Goal: Task Accomplishment & Management: Complete application form

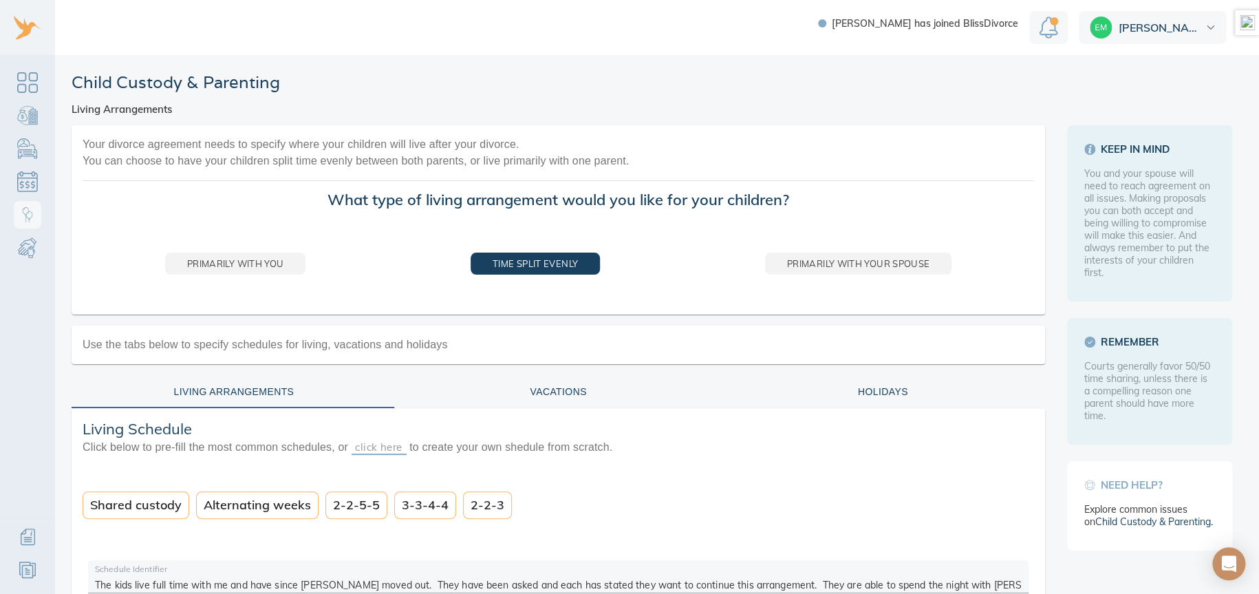
scroll to position [65, 0]
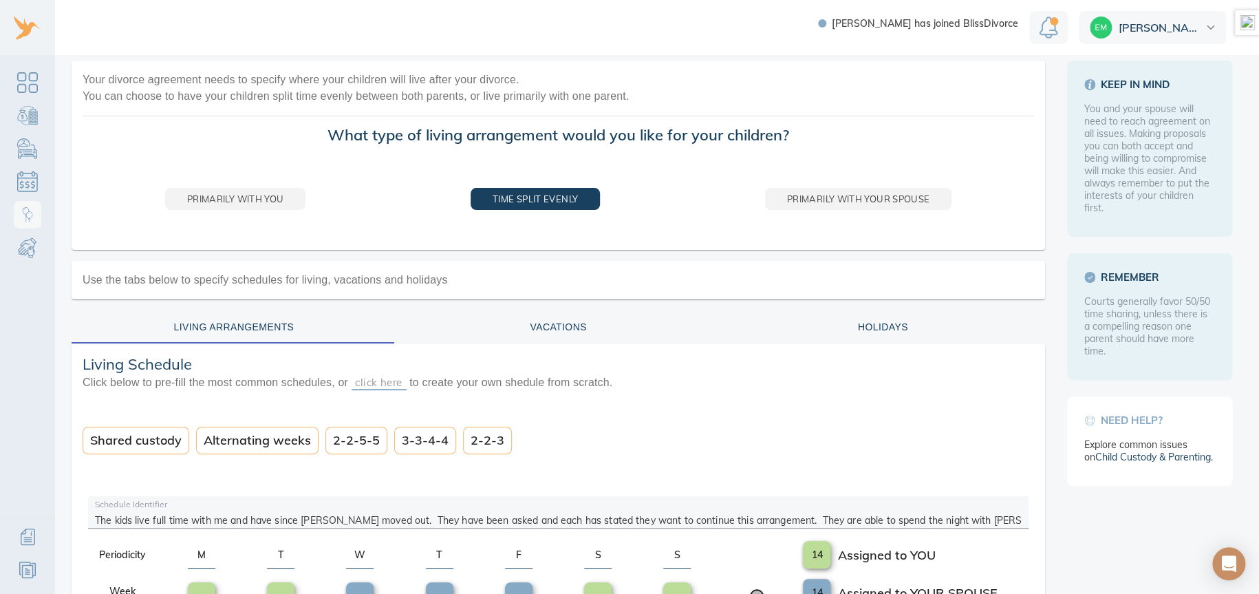
click at [714, 388] on span "Click below to pre-fill the most common schedules, or click here to create your…" at bounding box center [559, 382] width 952 height 17
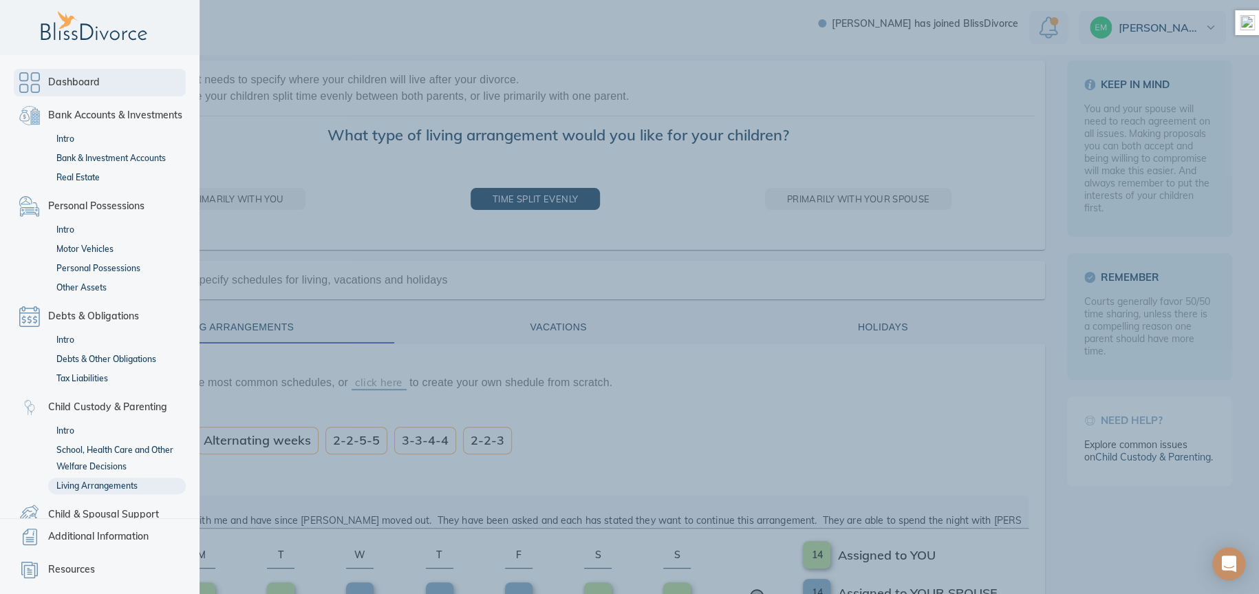
click at [37, 78] on link "Dashboard" at bounding box center [100, 83] width 172 height 28
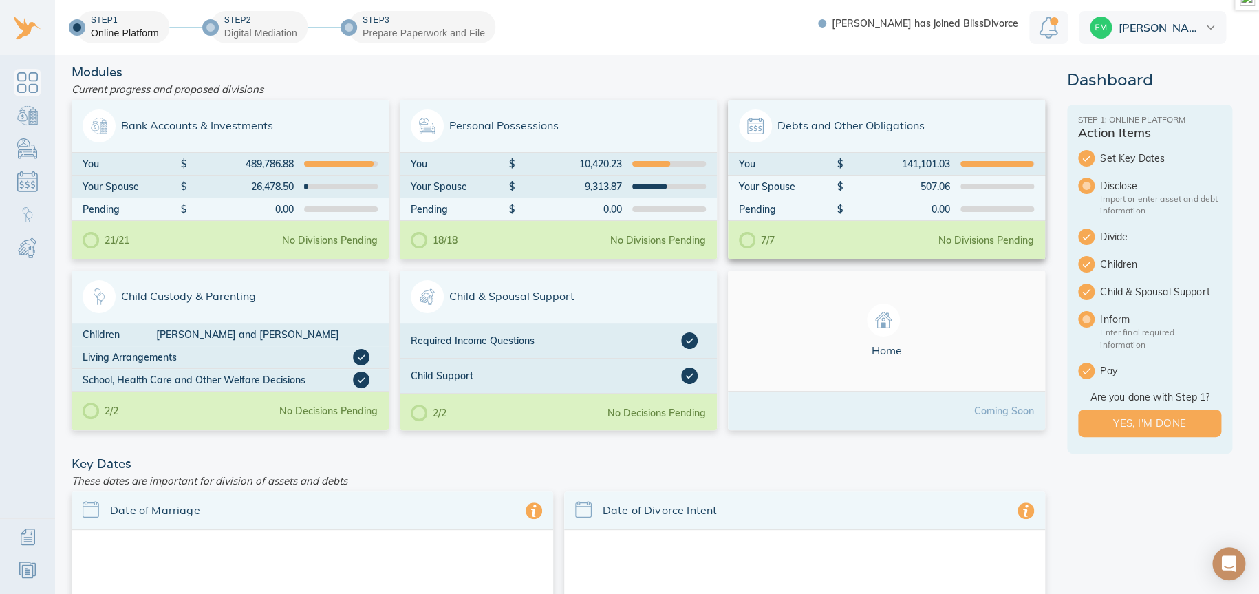
click at [950, 120] on span "Debts and Other Obligations" at bounding box center [886, 125] width 295 height 33
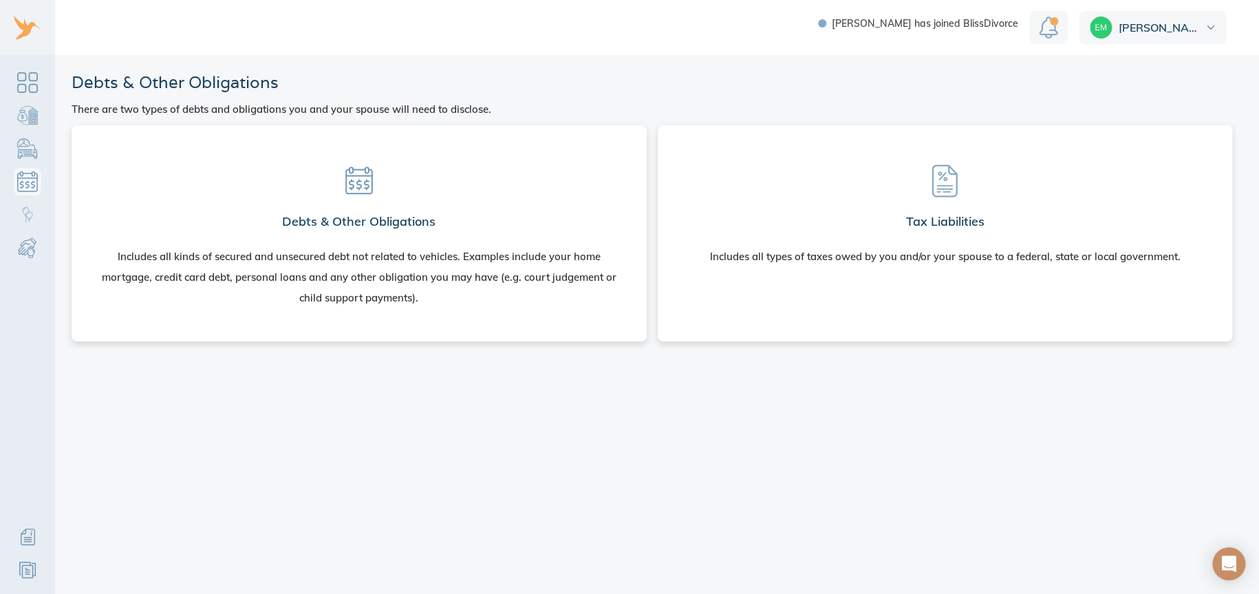
click at [473, 209] on section "Debts & Other Obligations Includes all kinds of secured and unsecured debt not …" at bounding box center [359, 230] width 553 height 189
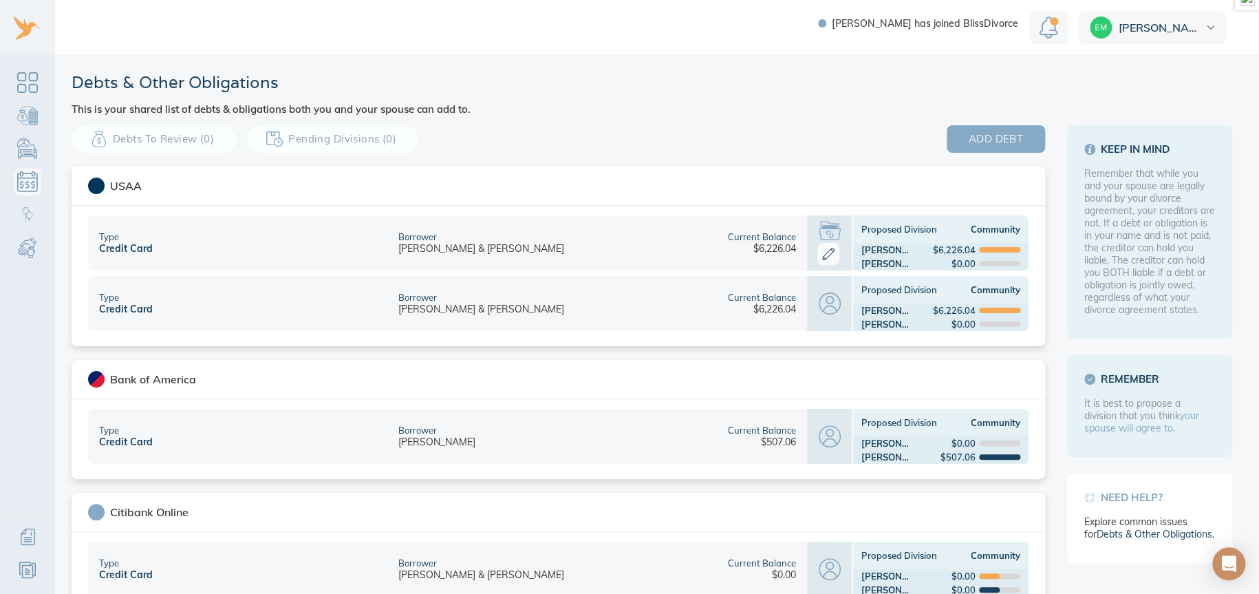
click at [992, 138] on span "add debt" at bounding box center [996, 139] width 54 height 18
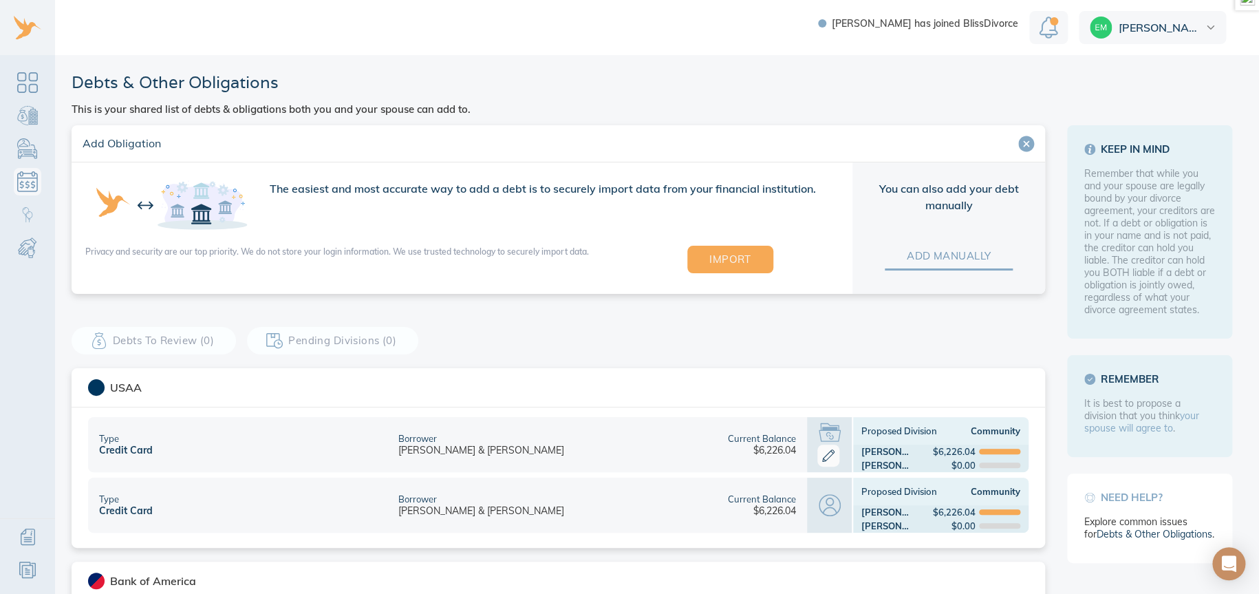
click at [954, 255] on span "add manually" at bounding box center [949, 256] width 84 height 18
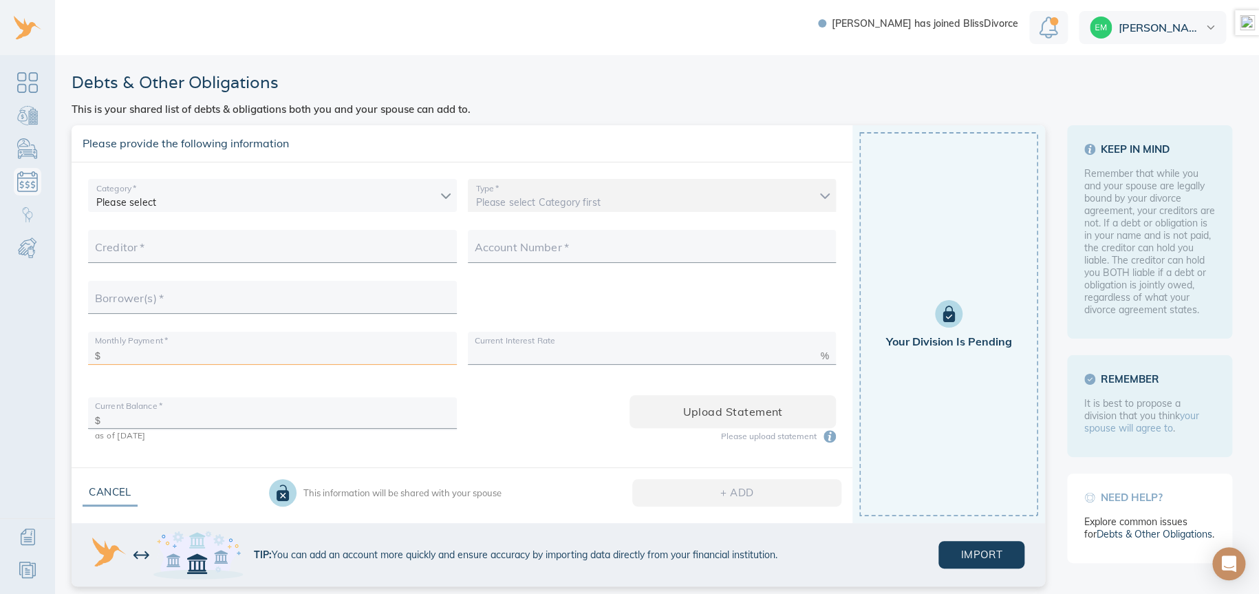
click at [158, 355] on input "text" at bounding box center [278, 352] width 344 height 21
click at [180, 420] on input "text" at bounding box center [278, 417] width 344 height 21
type input "14,697.35"
click at [192, 354] on input "text" at bounding box center [278, 352] width 344 height 21
type input "0"
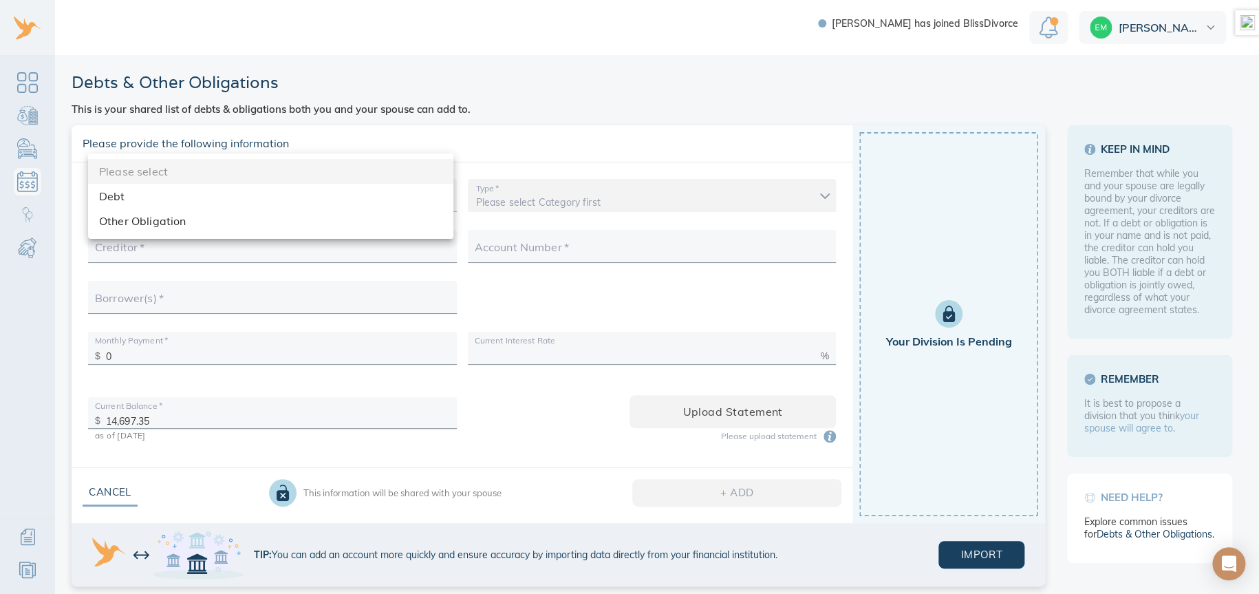
click at [182, 191] on body "[PERSON_NAME] has joined BlissDivorce [PERSON_NAME] & Other Obligations This is…" at bounding box center [629, 297] width 1259 height 594
click at [184, 193] on li "Debt" at bounding box center [270, 196] width 365 height 25
type input "debt"
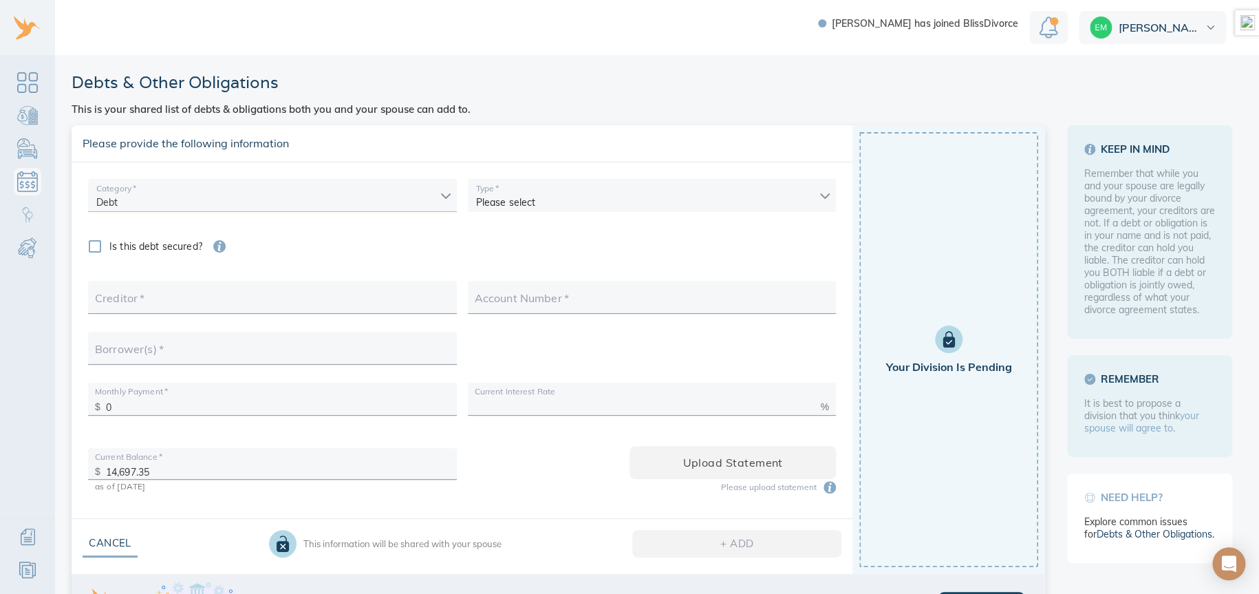
click at [536, 204] on body "[PERSON_NAME] has joined BlissDivorce [PERSON_NAME] & Other Obligations This is…" at bounding box center [629, 297] width 1259 height 594
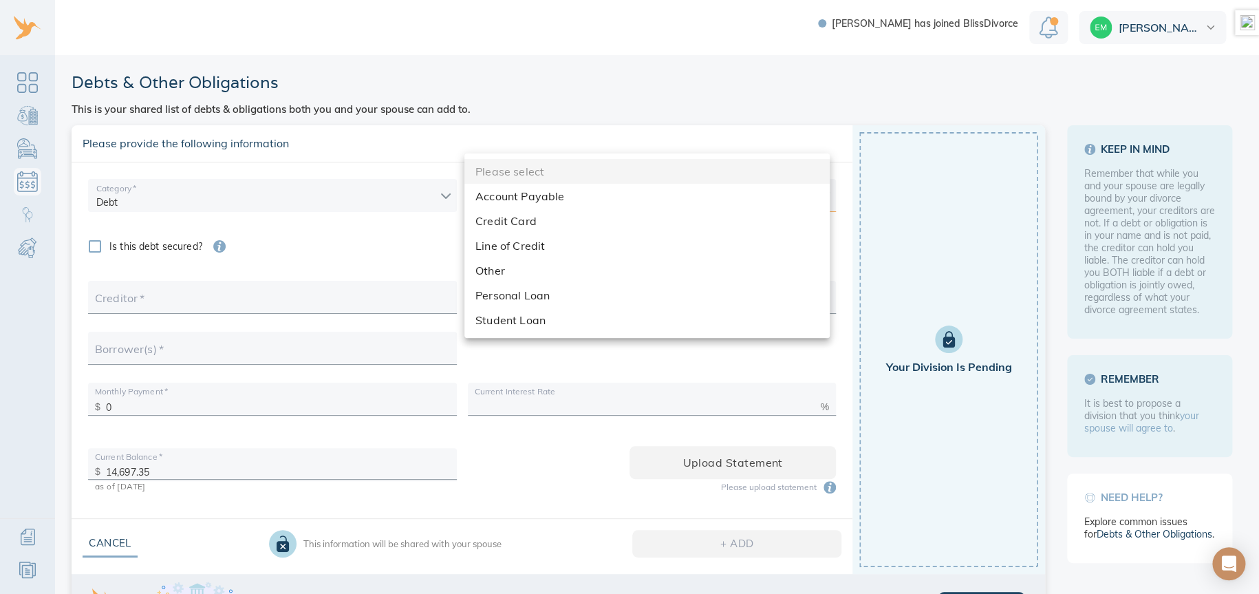
click at [533, 315] on li "Student Loan" at bounding box center [647, 320] width 365 height 25
type input "student_loan"
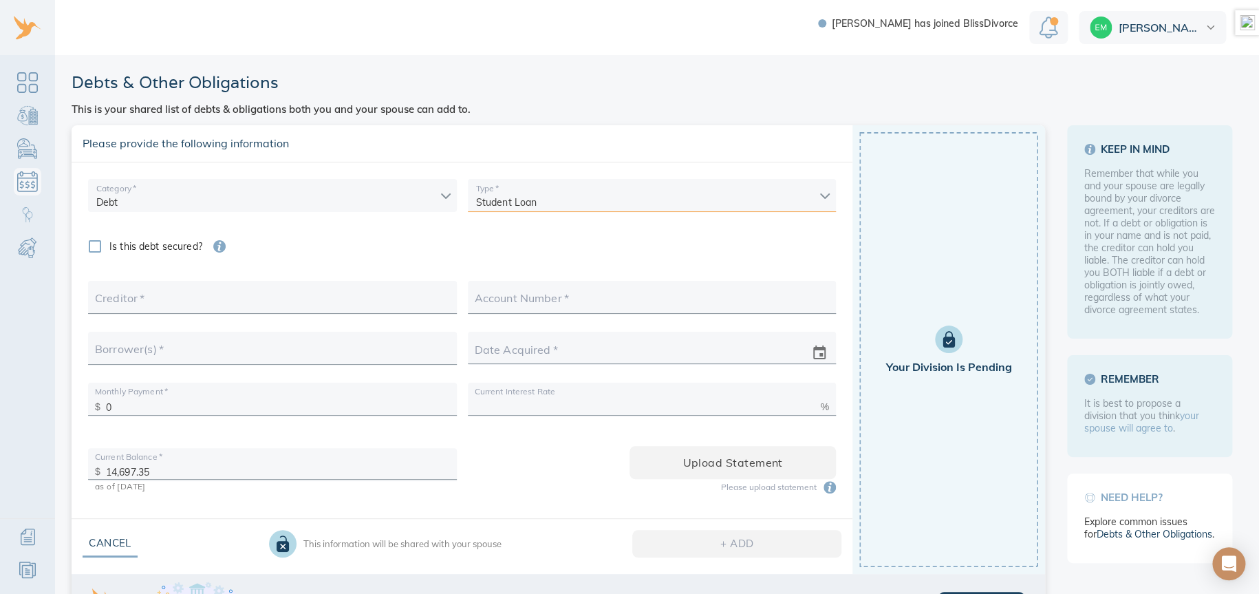
click at [160, 304] on input "Creditor   *" at bounding box center [272, 301] width 355 height 21
type input "Citibank"
type input "???"
type input "[PERSON_NAME]"
click at [811, 357] on icon "change date" at bounding box center [819, 353] width 17 height 17
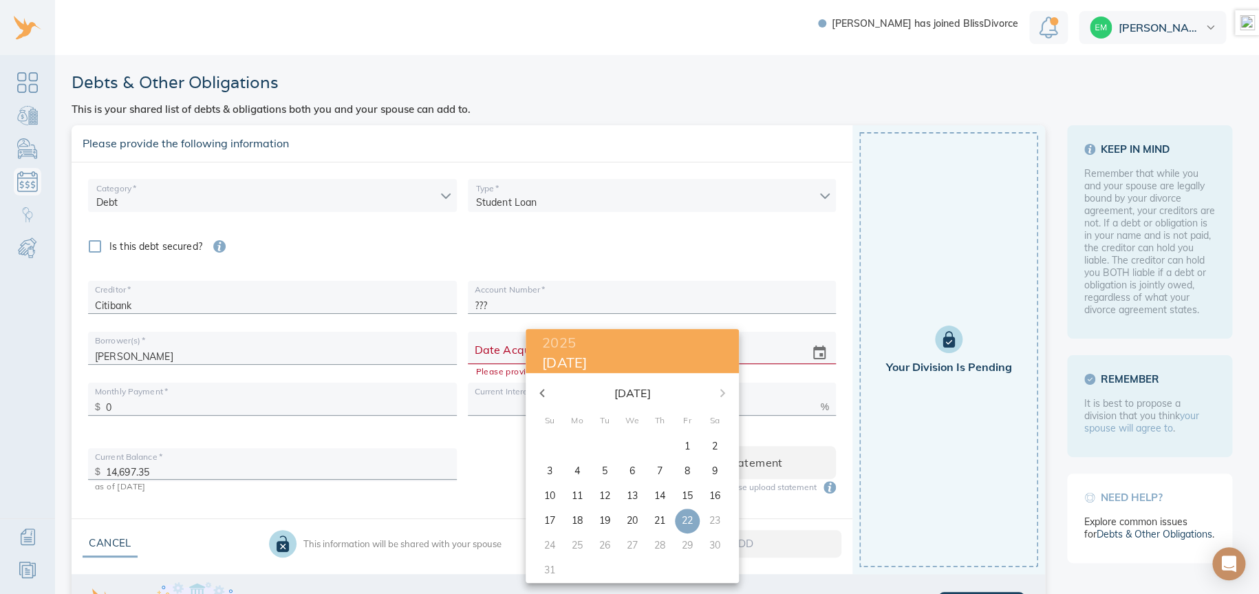
click at [489, 354] on div at bounding box center [629, 297] width 1259 height 594
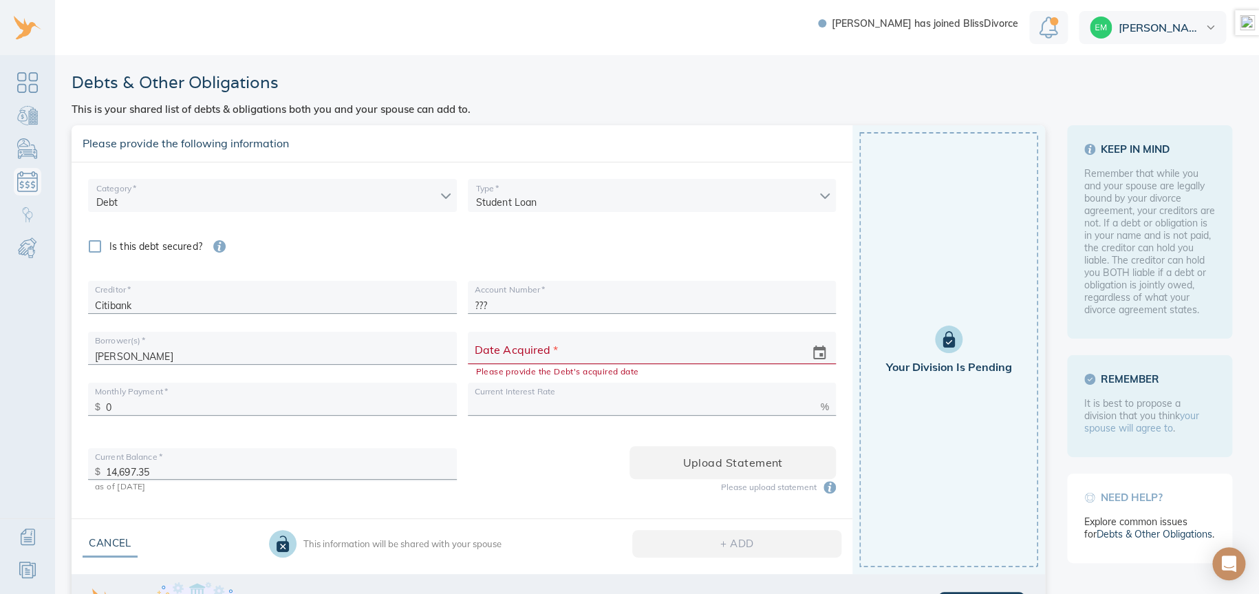
click at [592, 350] on input "Date Acquired   *" at bounding box center [637, 353] width 322 height 21
type input "[DATE]__"
click at [477, 357] on input "[DATE]__" at bounding box center [637, 353] width 322 height 21
type input "[DATE]"
click at [545, 405] on input "text" at bounding box center [645, 403] width 341 height 21
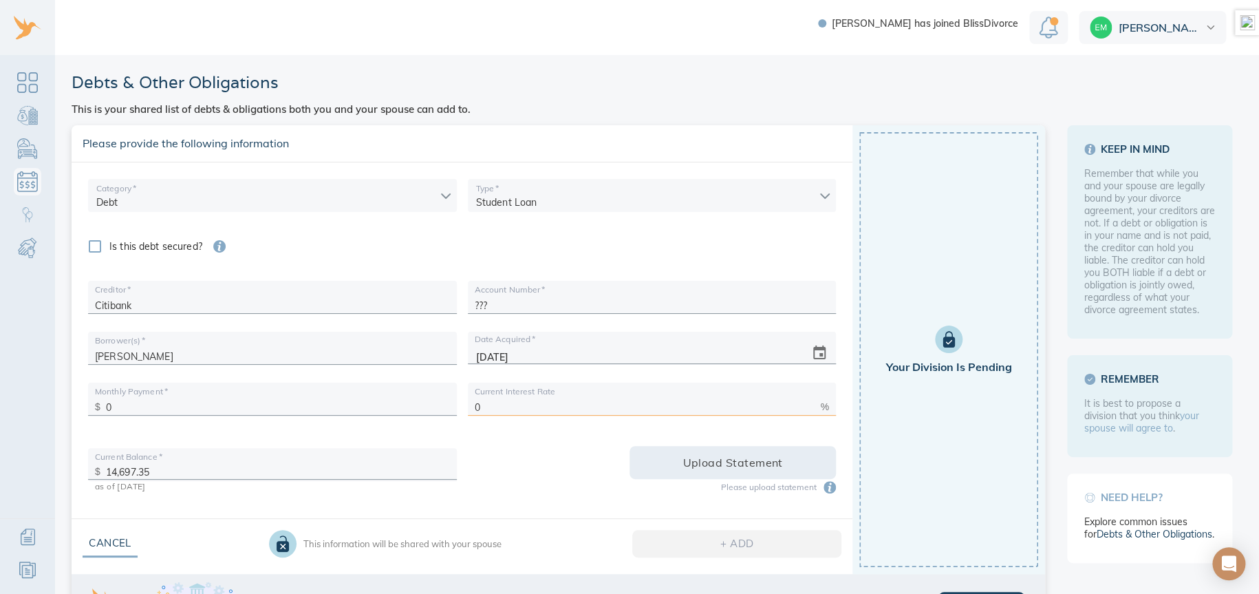
type input "0"
click at [732, 459] on span "Upload statement" at bounding box center [733, 462] width 162 height 19
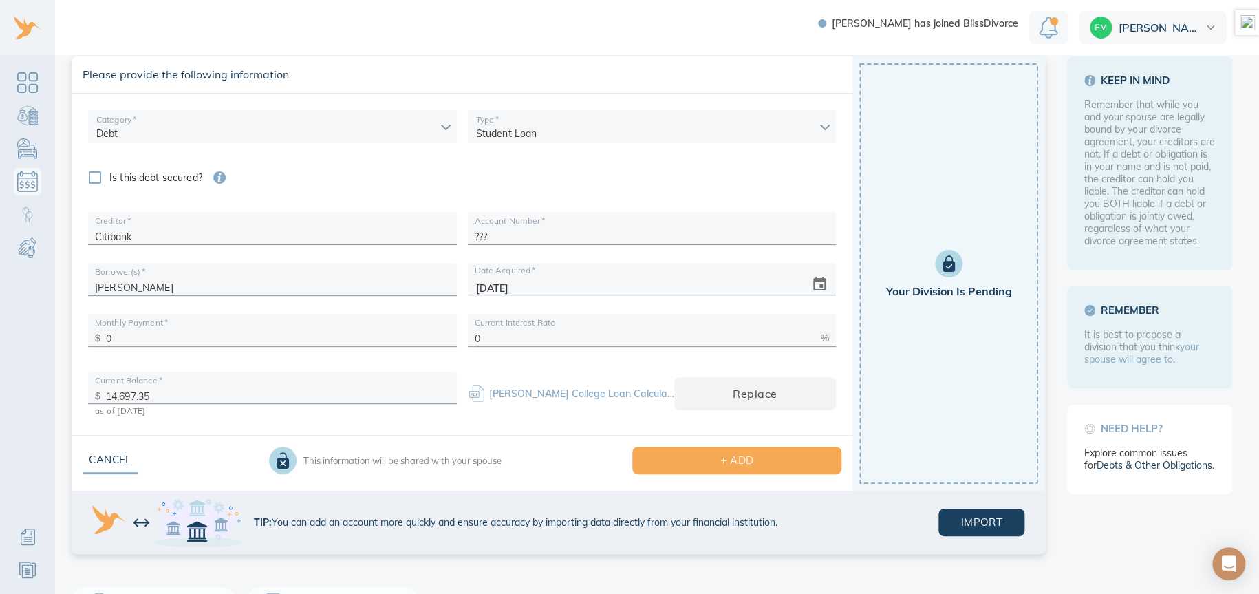
scroll to position [114, 0]
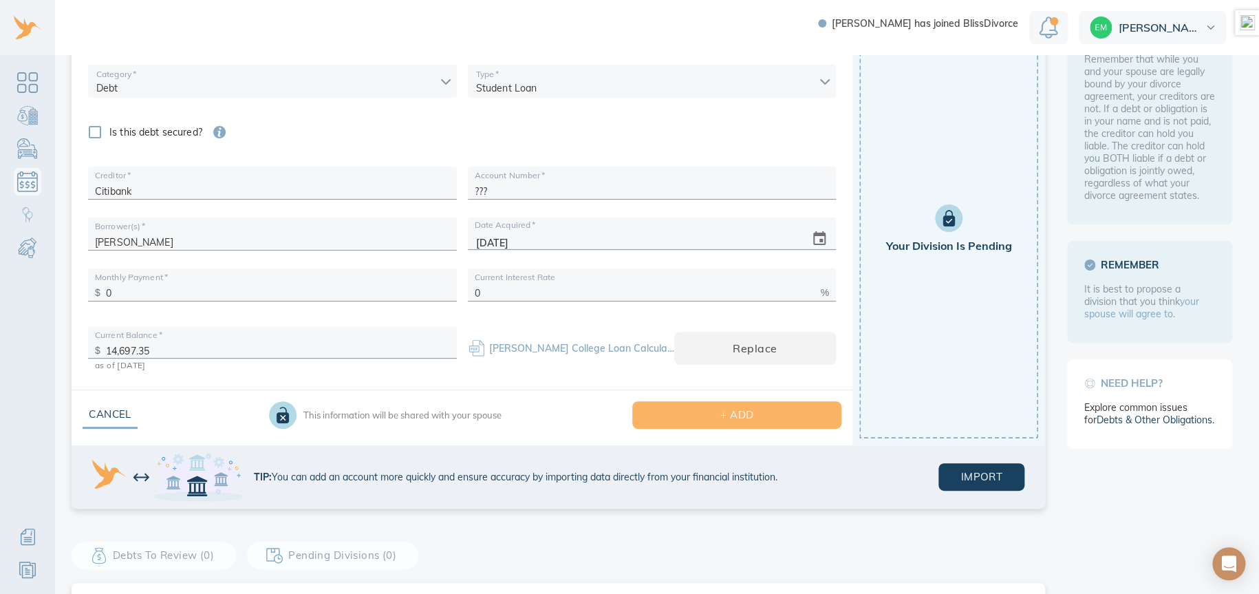
click at [763, 412] on span "+ ADD" at bounding box center [736, 415] width 165 height 18
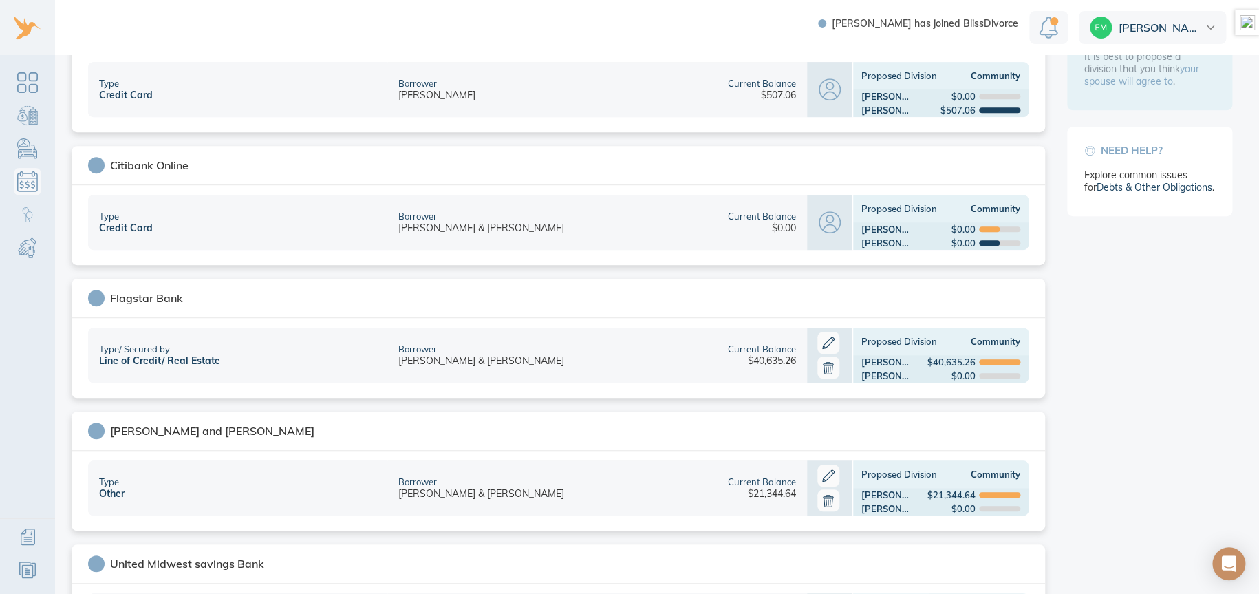
scroll to position [577, 0]
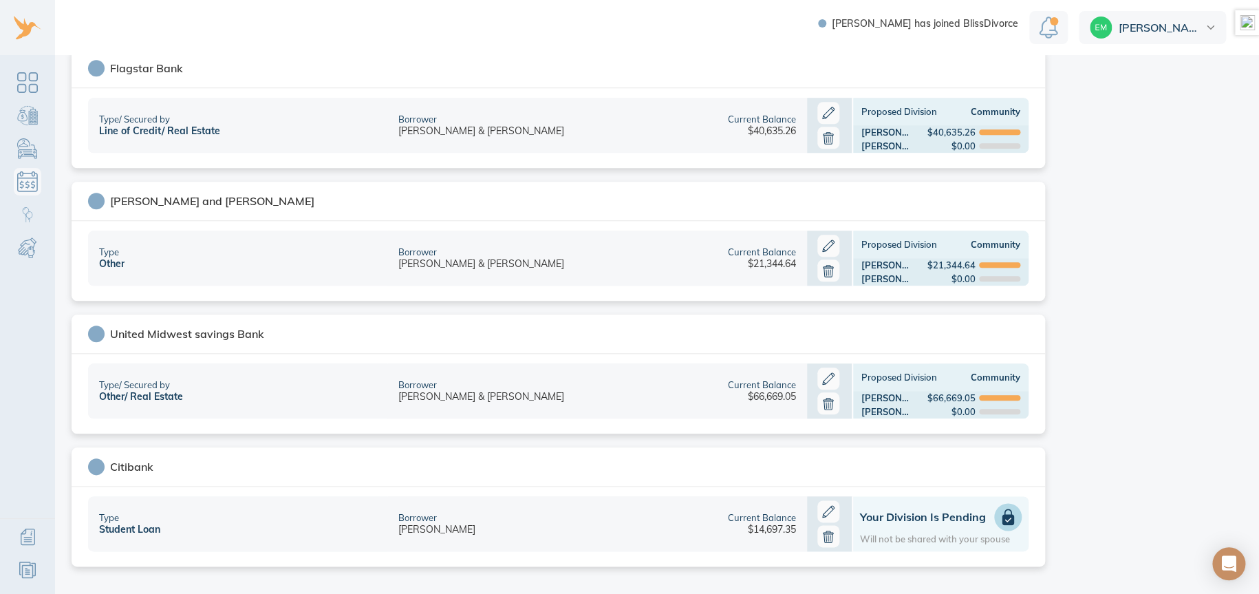
click at [918, 516] on h1 "Your Division is Pending" at bounding box center [941, 517] width 162 height 14
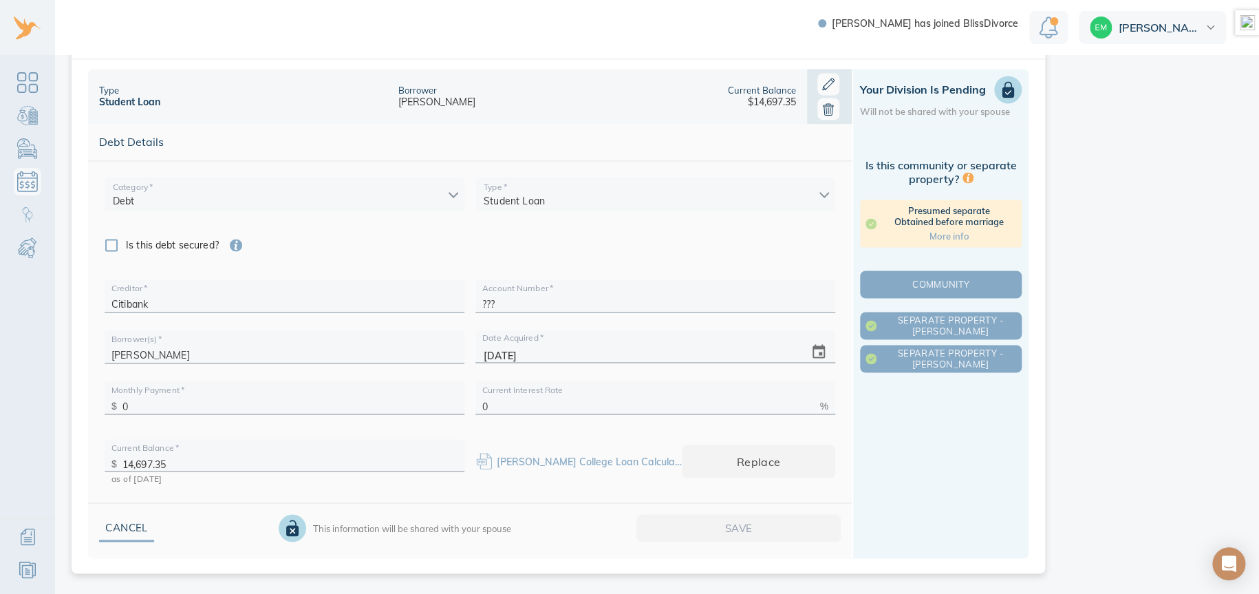
scroll to position [1010, 0]
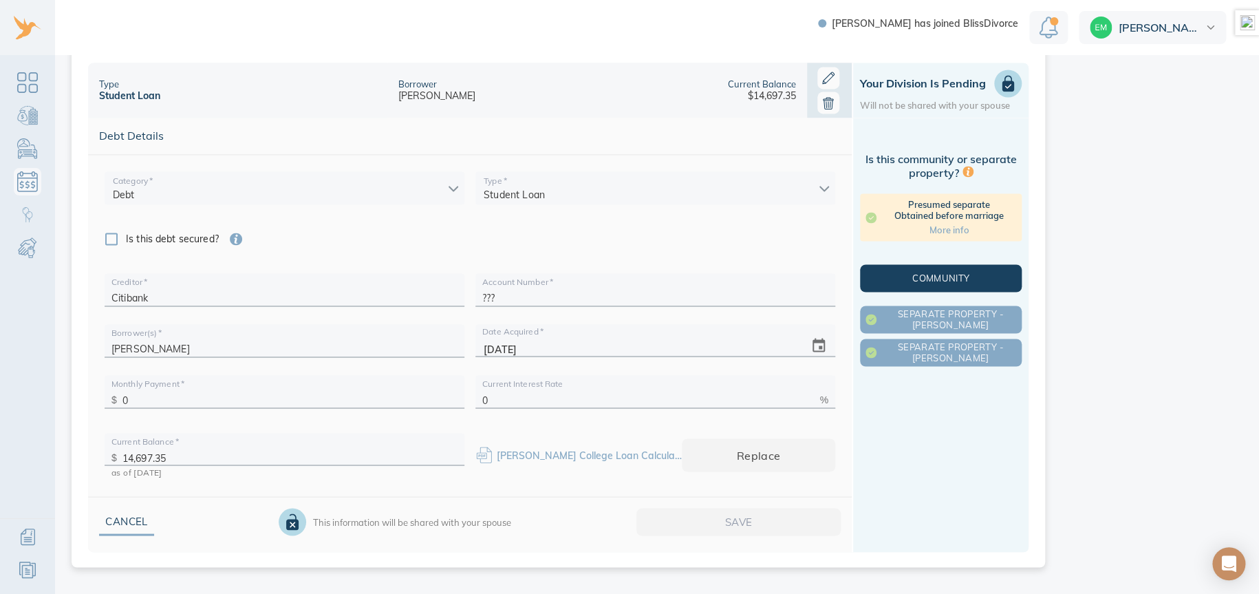
click at [953, 266] on button "Community" at bounding box center [941, 278] width 162 height 28
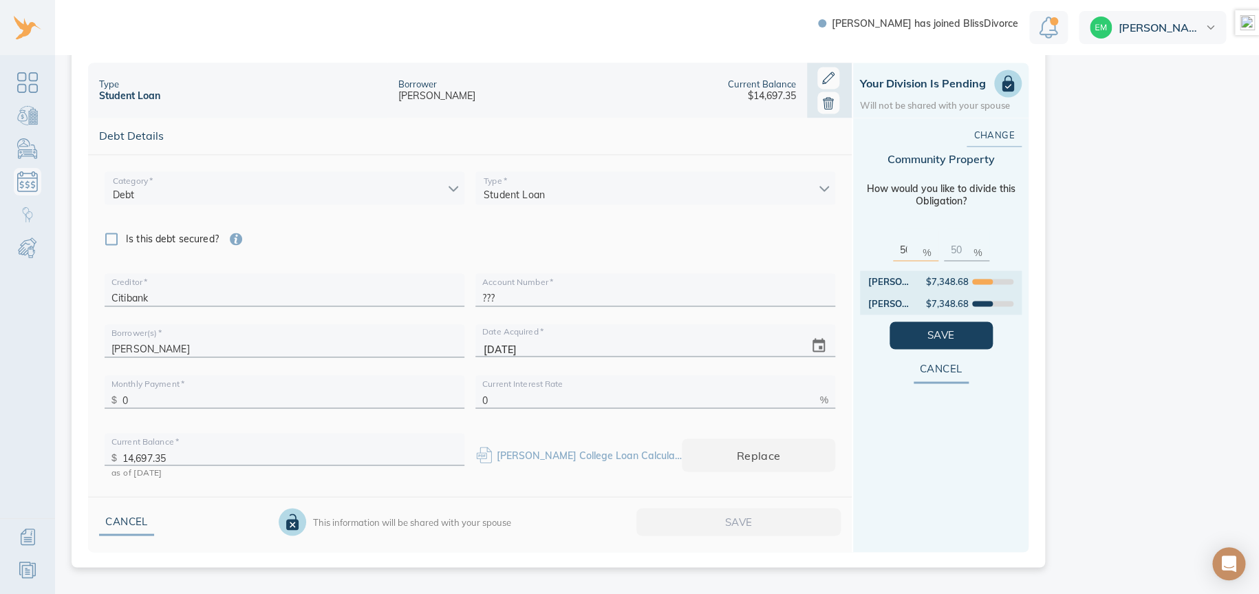
drag, startPoint x: 813, startPoint y: 251, endPoint x: 778, endPoint y: 251, distance: 35.8
click at [780, 251] on div "Debt Details Category   * Debt debt Type   * Student Loan student_loan Is this …" at bounding box center [558, 335] width 941 height 434
type input "1"
type input "99"
type input "10"
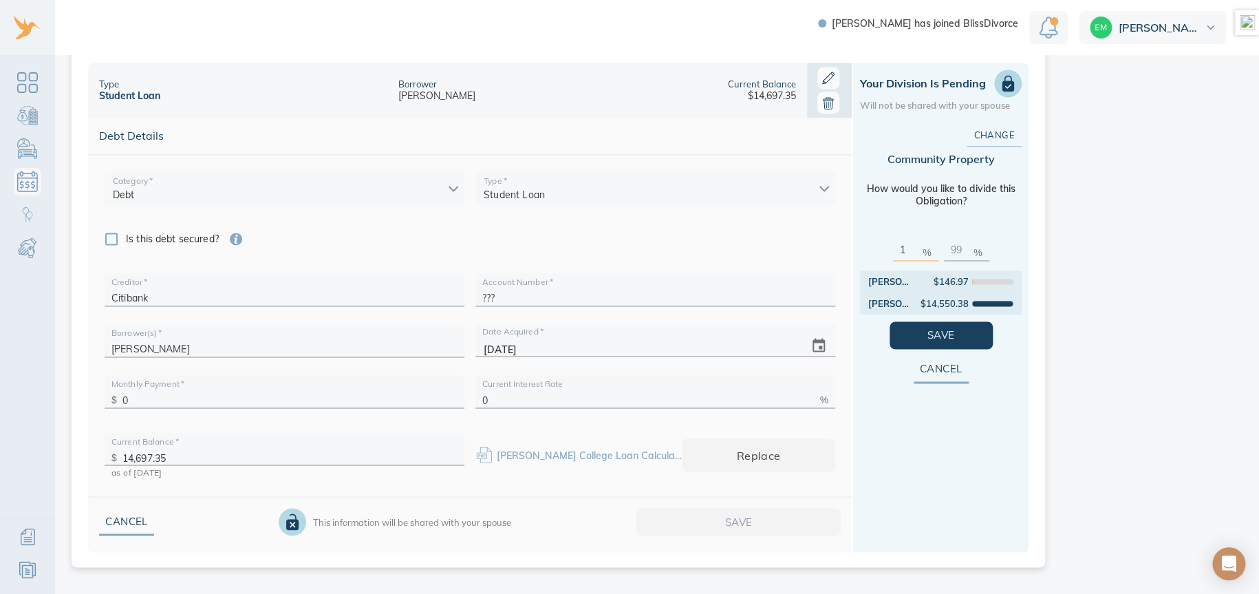
type input "90"
type input "100"
type input "0"
type input "100"
click at [937, 332] on span "Save" at bounding box center [941, 335] width 59 height 18
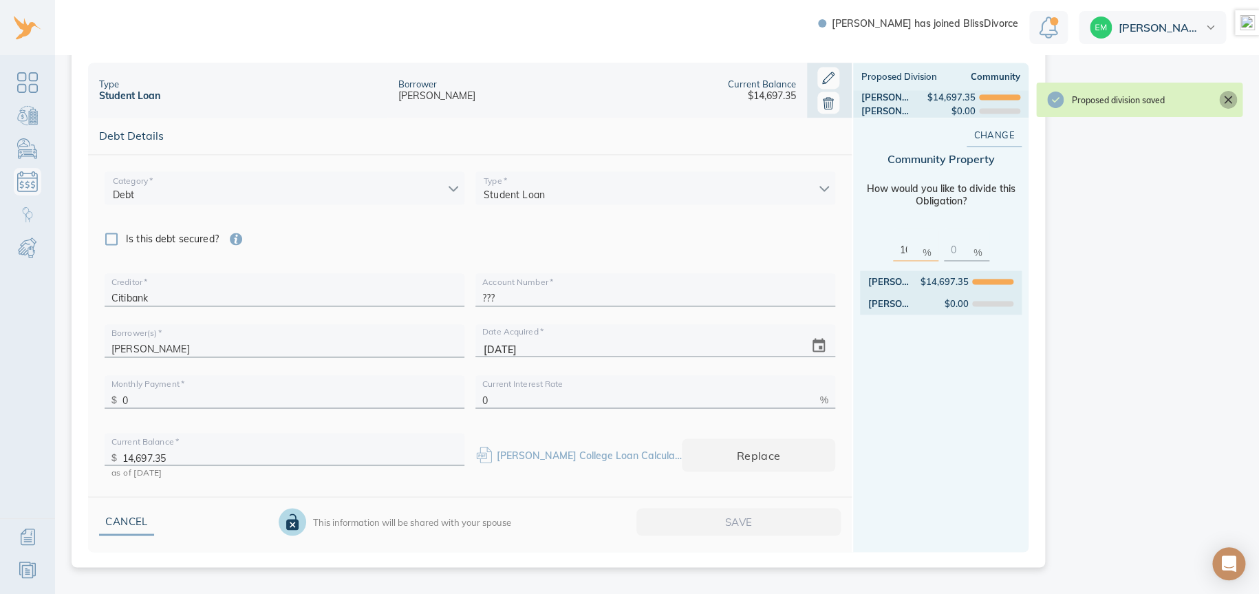
click at [1226, 100] on icon "Close" at bounding box center [1228, 100] width 8 height 8
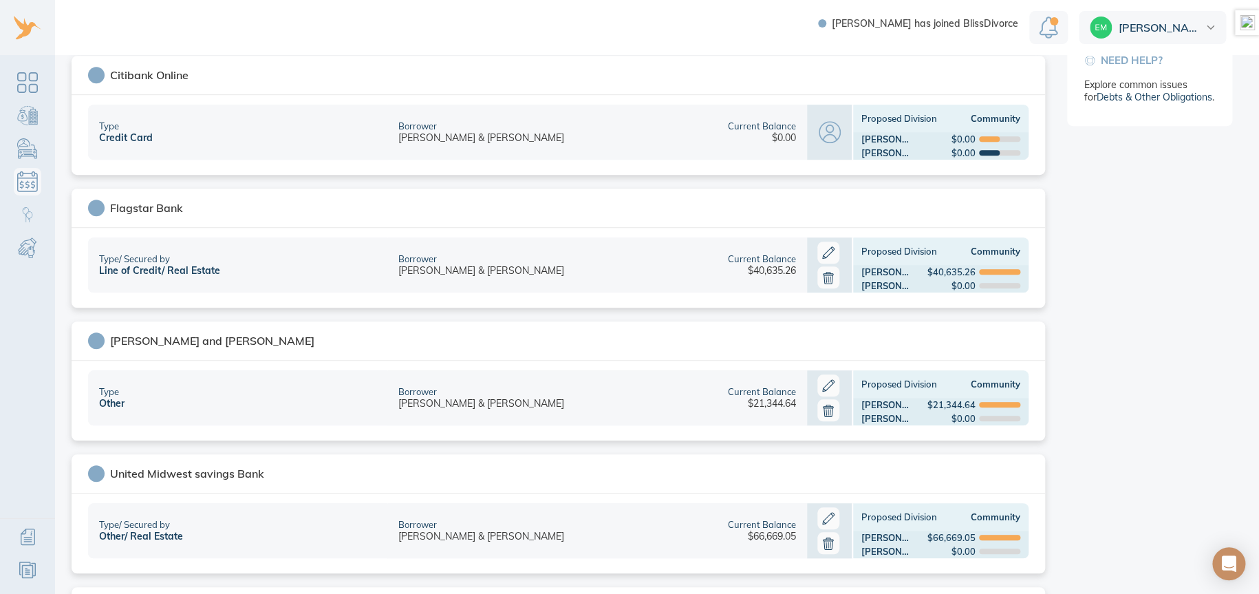
scroll to position [0, 0]
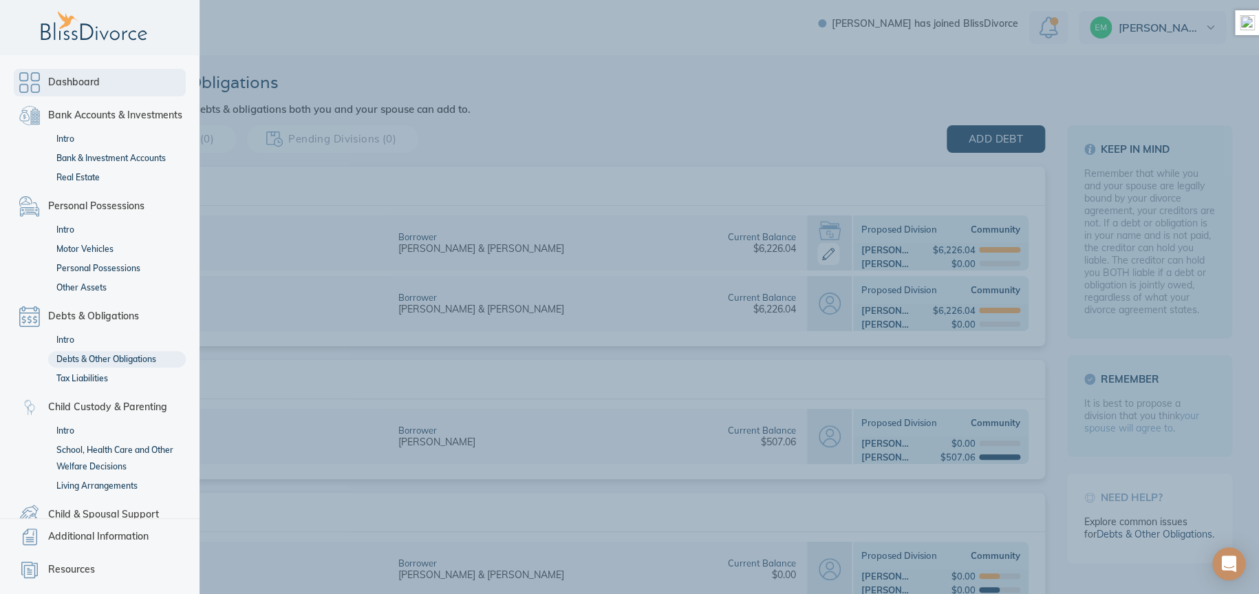
click at [22, 80] on link "Dashboard" at bounding box center [100, 83] width 172 height 28
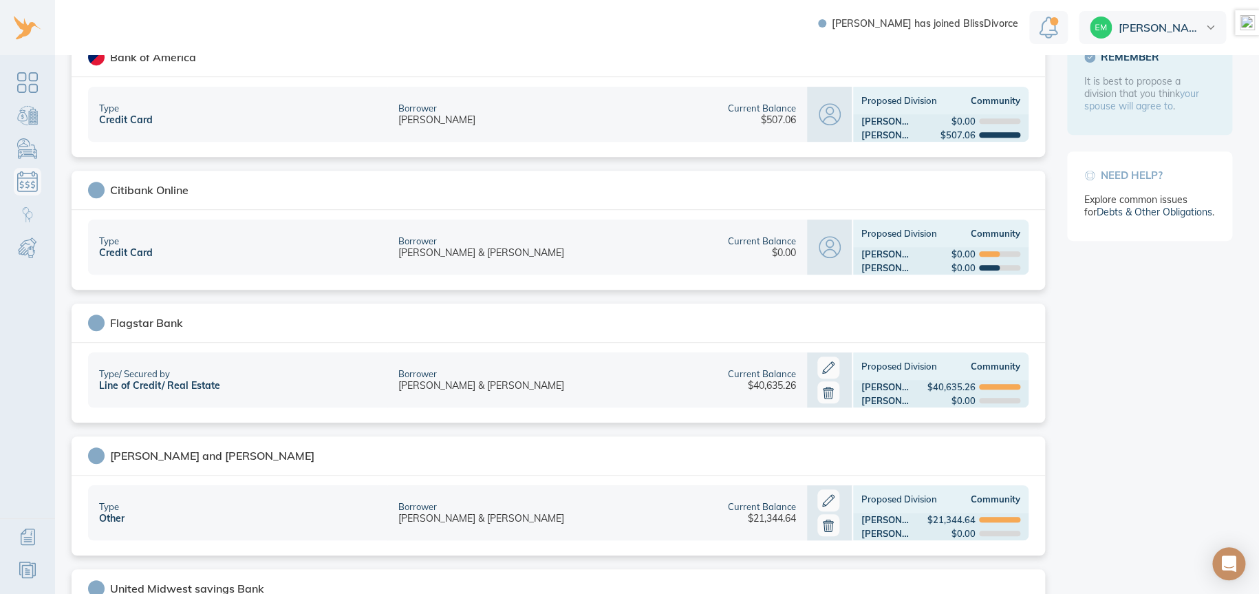
scroll to position [13, 0]
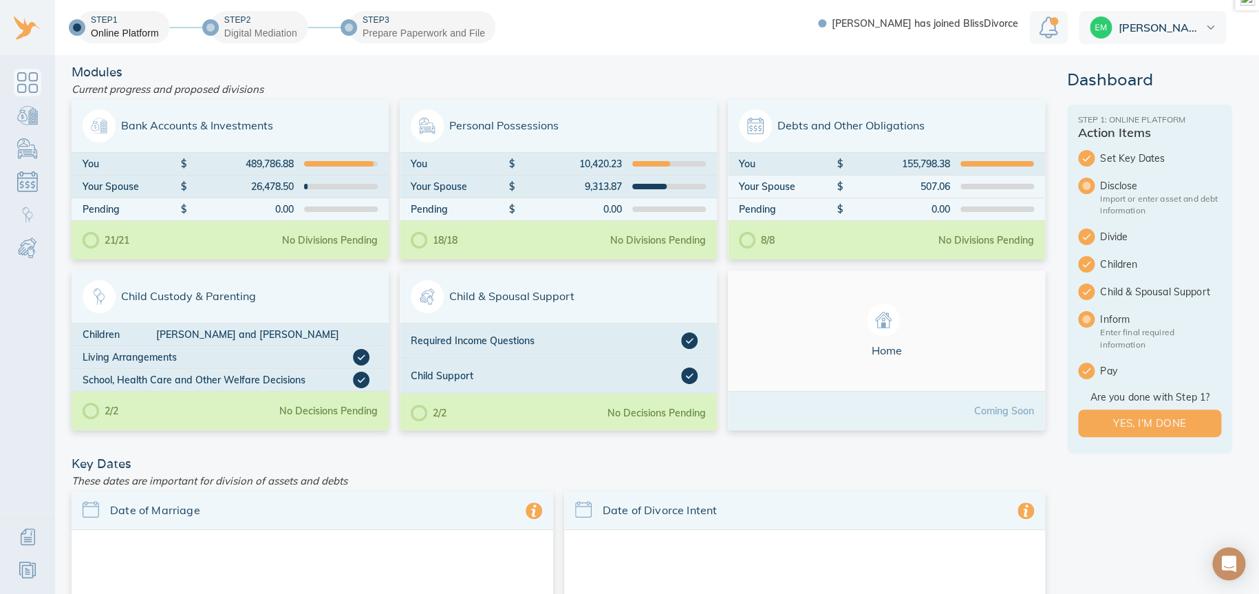
scroll to position [229, 0]
